Goal: Find specific page/section: Find specific page/section

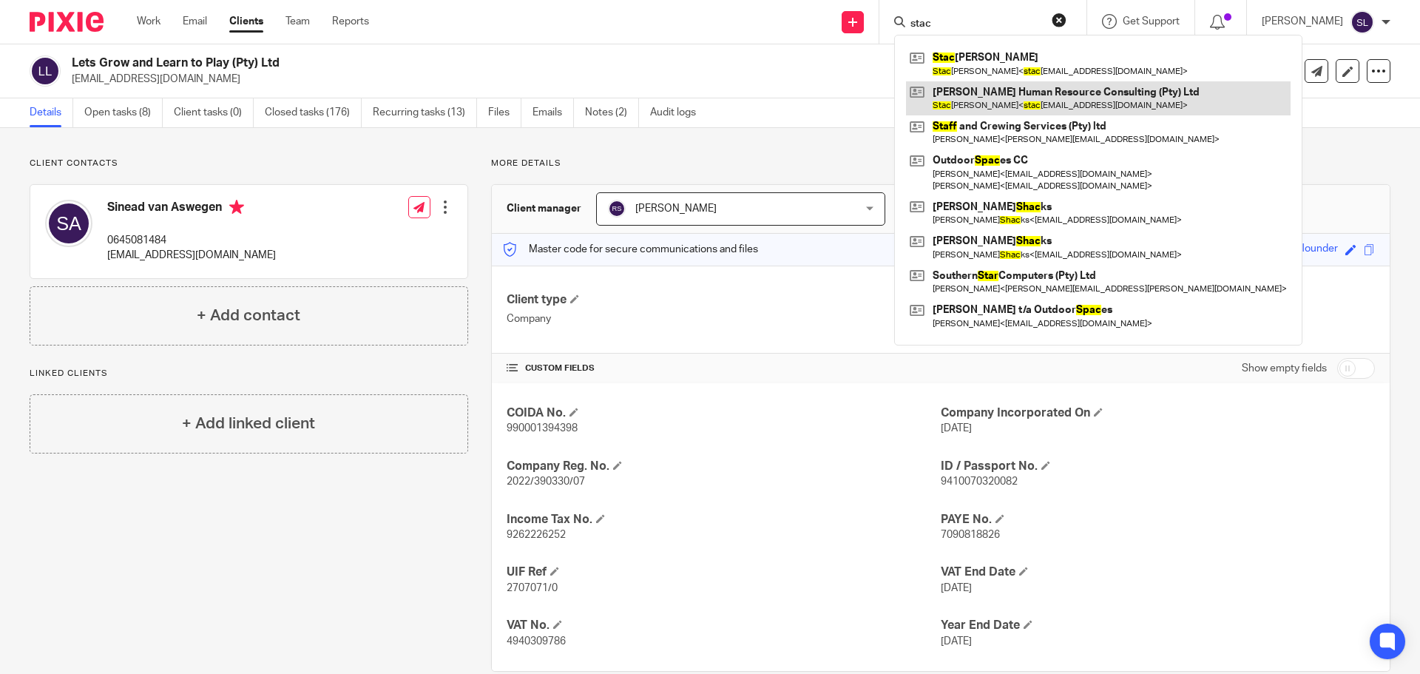
type input "stac"
click at [982, 112] on link at bounding box center [1098, 98] width 385 height 34
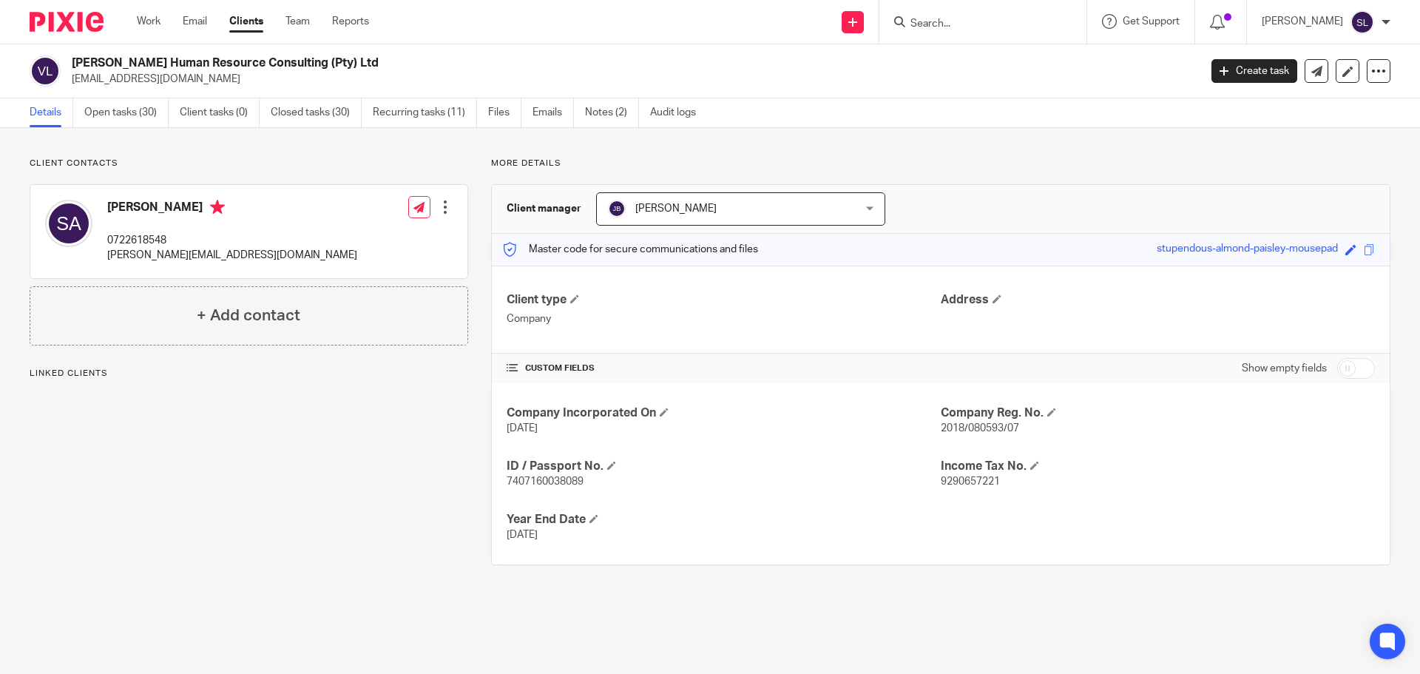
drag, startPoint x: 73, startPoint y: 61, endPoint x: 331, endPoint y: 65, distance: 258.2
click at [331, 65] on h2 "[PERSON_NAME] Human Resource Consulting (Pty) Ltd" at bounding box center [519, 63] width 894 height 16
copy h2 "[PERSON_NAME] Human Resource Consulting (Pty) Ltd"
click at [253, 222] on div "Stacey Abrahams 0722618548 stacey@hr-consult.co.za Edit contact Create client f…" at bounding box center [248, 231] width 437 height 93
